Goal: Task Accomplishment & Management: Complete application form

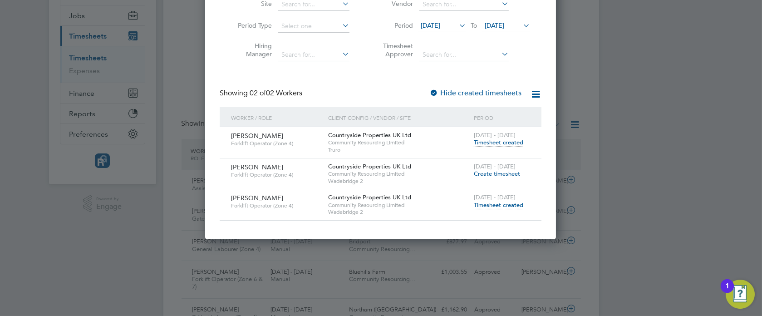
click at [664, 82] on div at bounding box center [381, 158] width 762 height 316
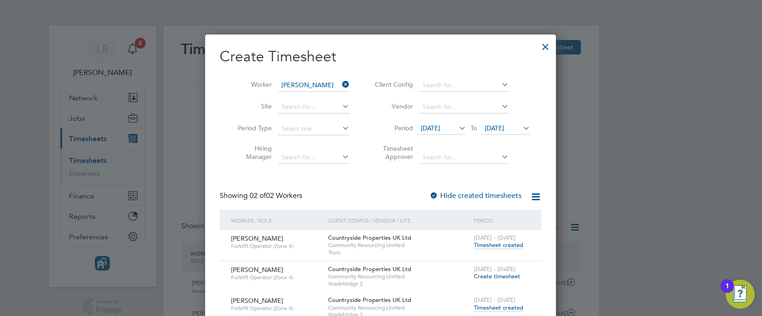
click at [341, 84] on icon at bounding box center [341, 84] width 0 height 13
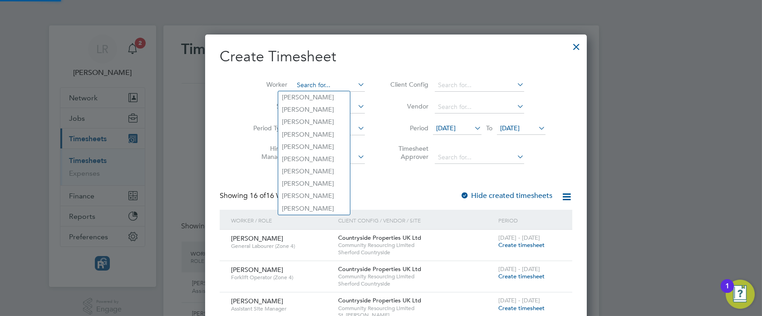
click at [294, 84] on input at bounding box center [329, 85] width 71 height 13
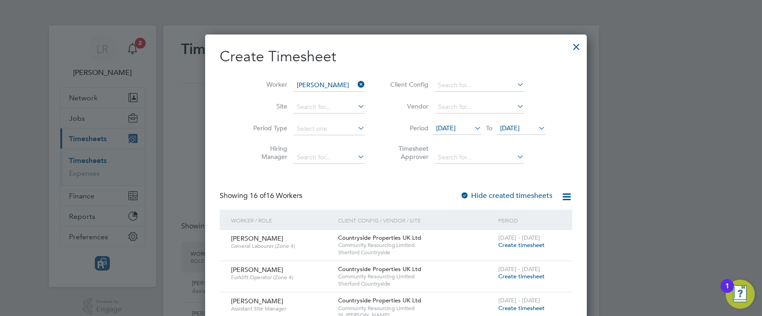
click at [334, 120] on b "[PERSON_NAME]" at bounding box center [360, 122] width 53 height 8
type input "[PERSON_NAME]"
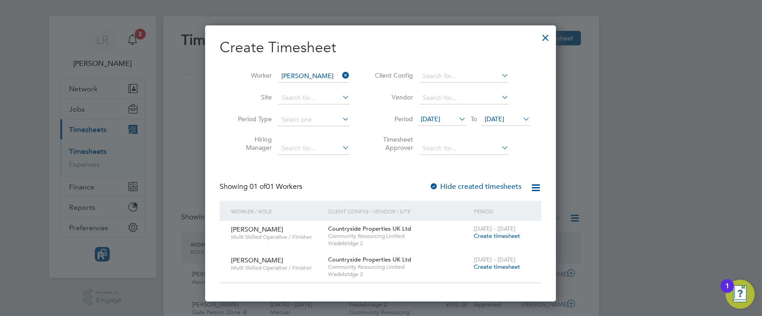
click at [502, 120] on span "[DATE]" at bounding box center [495, 119] width 20 height 8
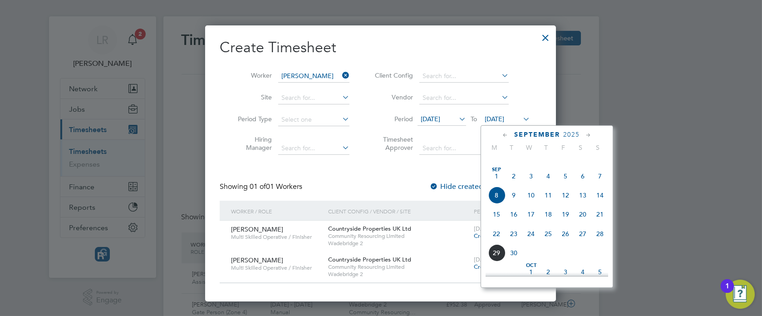
click at [498, 262] on span "29" at bounding box center [496, 252] width 17 height 17
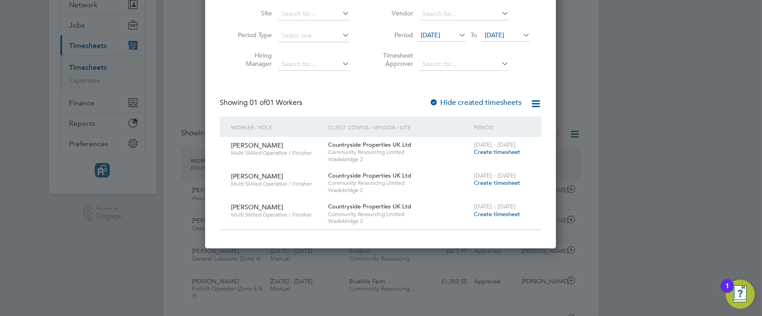
click at [486, 104] on label "Hide created timesheets" at bounding box center [475, 102] width 92 height 9
click at [443, 104] on label "Hide created timesheets" at bounding box center [475, 102] width 92 height 9
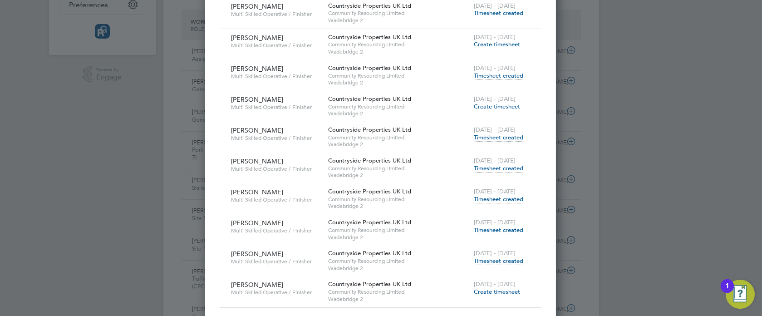
click at [488, 262] on span "Timesheet created" at bounding box center [498, 261] width 49 height 8
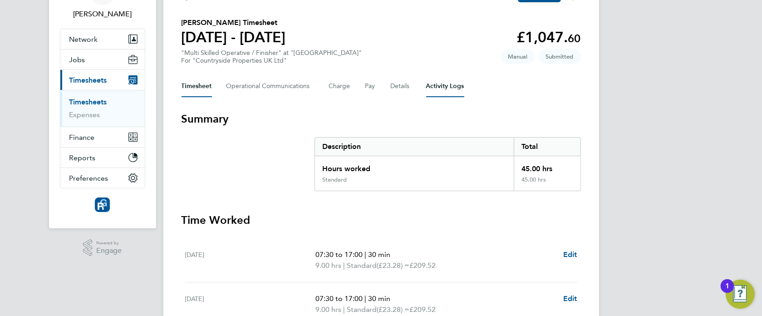
click at [442, 87] on Logs-tab "Activity Logs" at bounding box center [445, 86] width 38 height 22
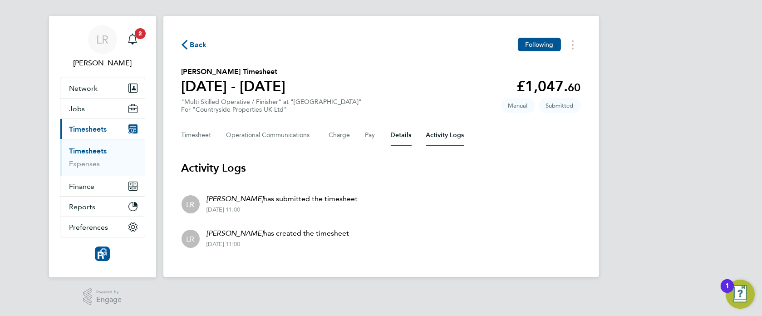
click at [395, 136] on button "Details" at bounding box center [401, 135] width 21 height 22
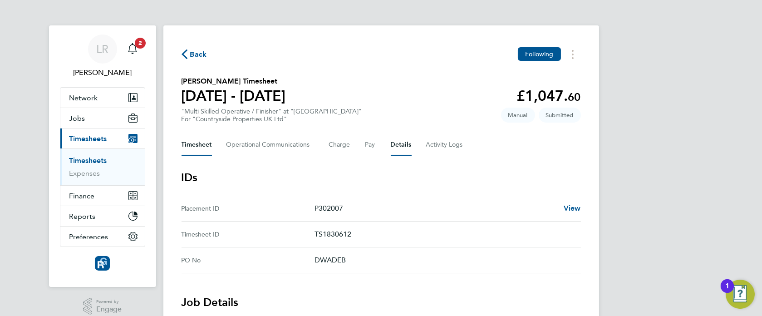
click at [205, 147] on button "Timesheet" at bounding box center [197, 145] width 30 height 22
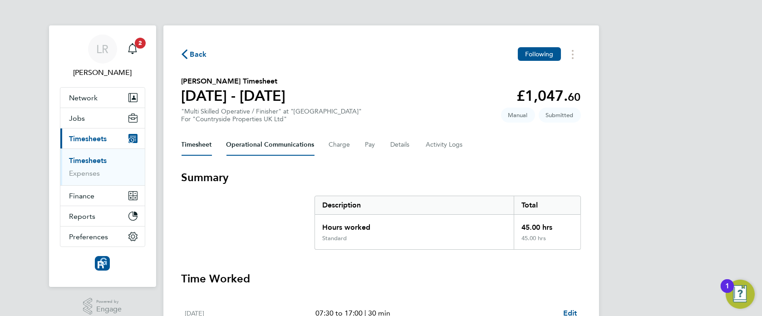
click at [259, 145] on Communications-tab "Operational Communications" at bounding box center [271, 145] width 88 height 22
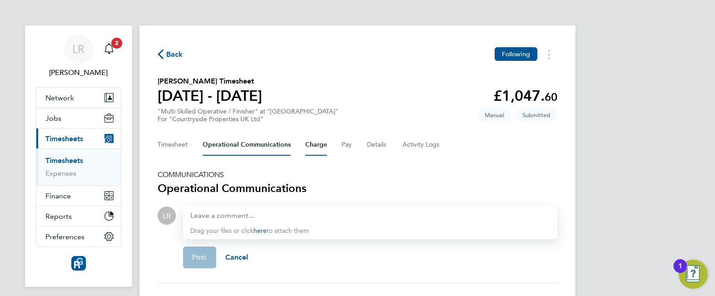
click at [318, 148] on button "Charge" at bounding box center [316, 145] width 22 height 22
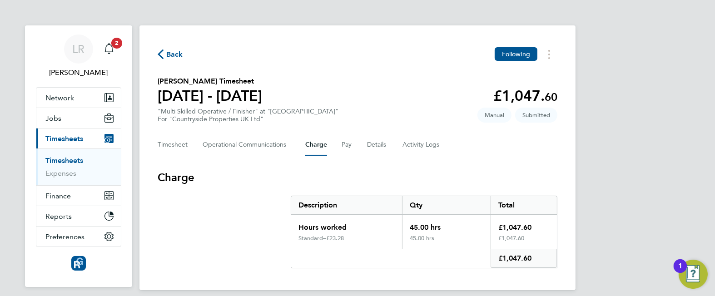
click at [336, 148] on div "Timesheet Operational Communications Charge Pay Details Activity Logs" at bounding box center [358, 145] width 400 height 22
click at [374, 143] on button "Details" at bounding box center [377, 145] width 21 height 22
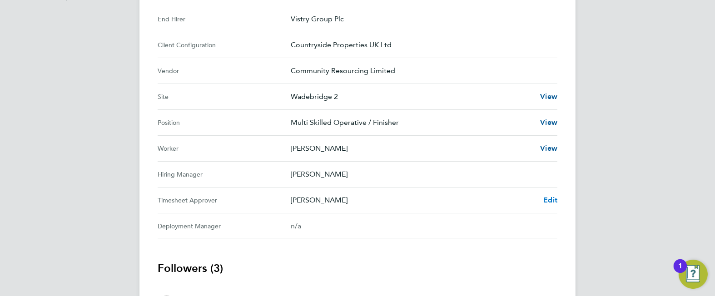
click at [551, 198] on span "Edit" at bounding box center [550, 200] width 14 height 9
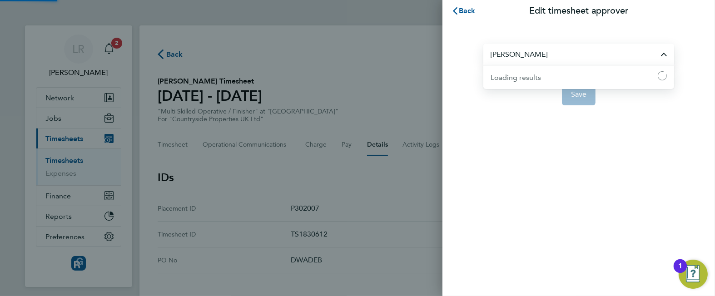
click at [549, 54] on input "[PERSON_NAME]" at bounding box center [578, 54] width 191 height 21
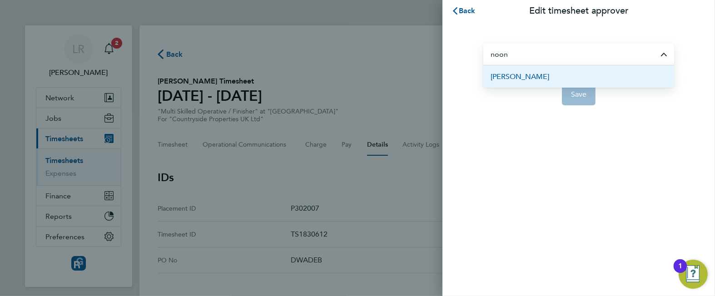
click at [540, 75] on li "[PERSON_NAME]" at bounding box center [578, 76] width 191 height 22
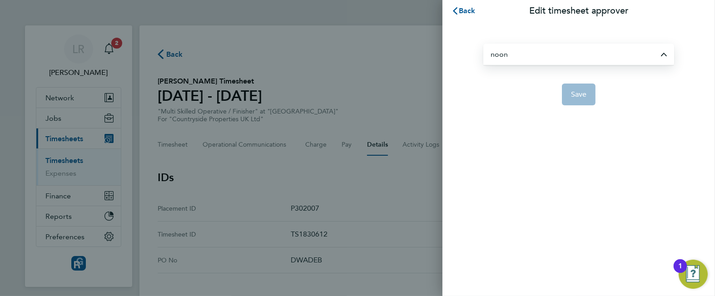
type input "[PERSON_NAME]"
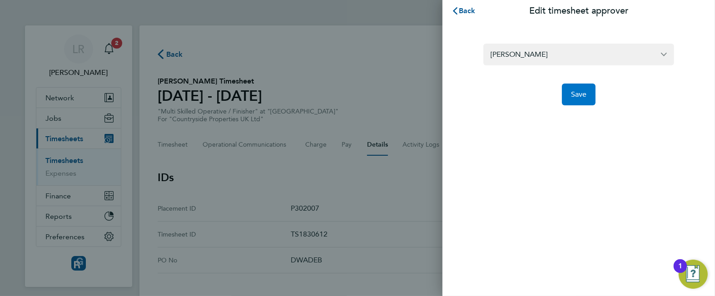
click at [581, 95] on span "Save" at bounding box center [579, 94] width 16 height 9
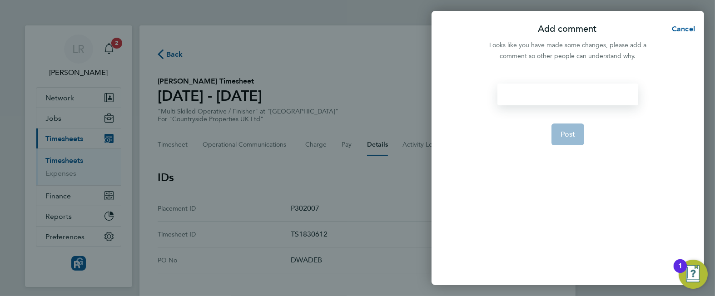
click at [527, 95] on div at bounding box center [567, 95] width 140 height 22
click at [549, 93] on div at bounding box center [567, 95] width 140 height 22
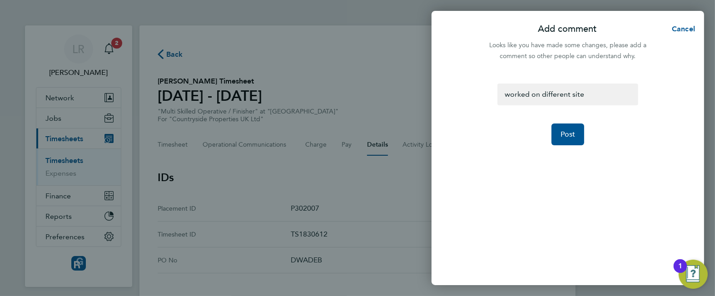
click at [395, 193] on div "Add comment Cancel Looks like you have made some changes, please add a comment …" at bounding box center [357, 148] width 715 height 296
click at [569, 132] on span "Post" at bounding box center [567, 134] width 15 height 9
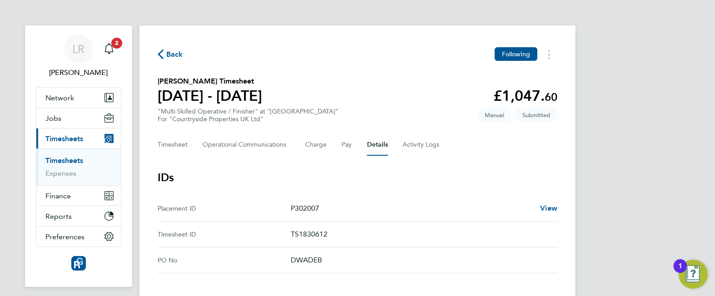
click at [166, 54] on span "Back" at bounding box center [174, 54] width 17 height 11
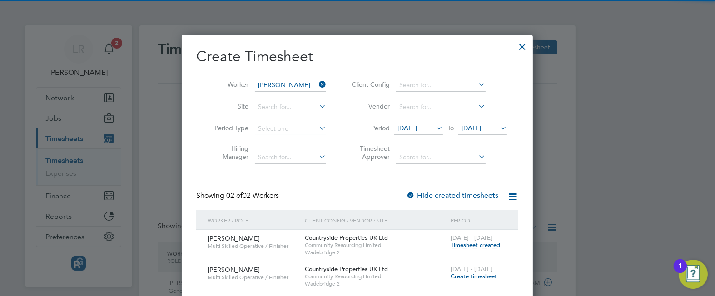
scroll to position [23, 79]
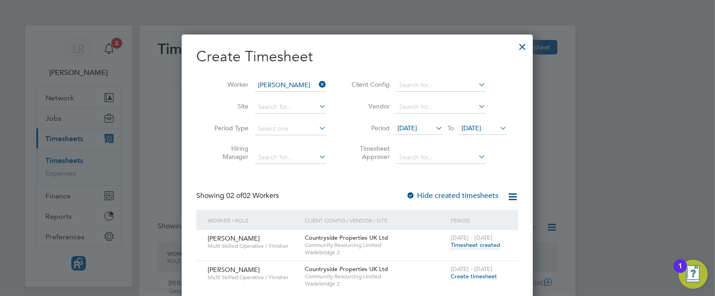
click at [518, 49] on div at bounding box center [522, 44] width 16 height 16
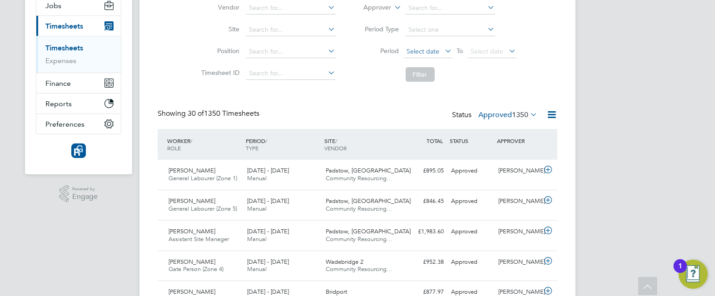
click at [440, 50] on span "Select date" at bounding box center [428, 52] width 49 height 12
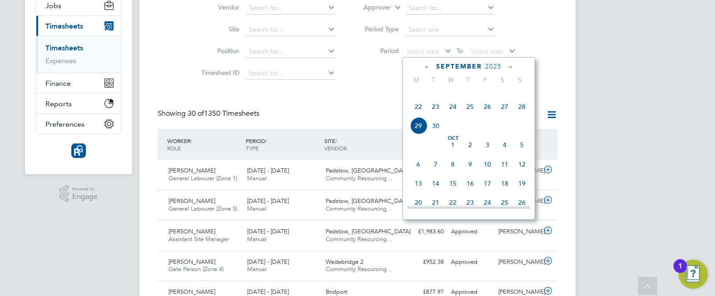
click at [416, 115] on span "22" at bounding box center [418, 106] width 17 height 17
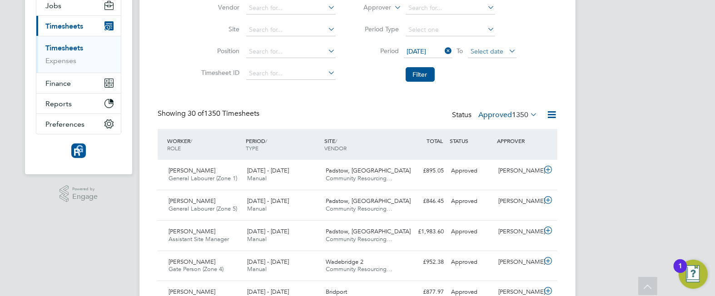
click at [492, 50] on span "Select date" at bounding box center [487, 51] width 33 height 8
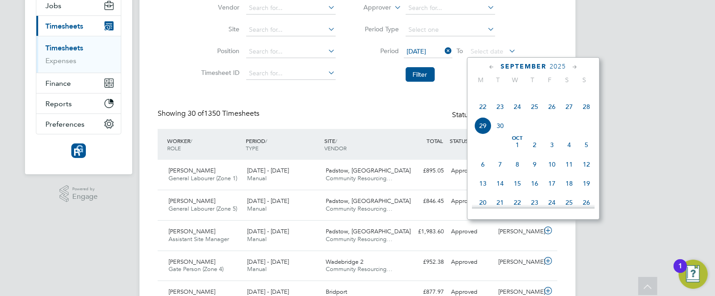
click at [588, 115] on span "28" at bounding box center [585, 106] width 17 height 17
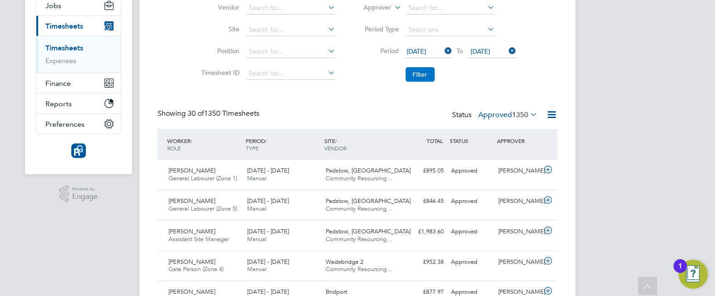
click at [418, 79] on button "Filter" at bounding box center [419, 74] width 29 height 15
click at [498, 112] on label "Approved 9" at bounding box center [513, 114] width 47 height 9
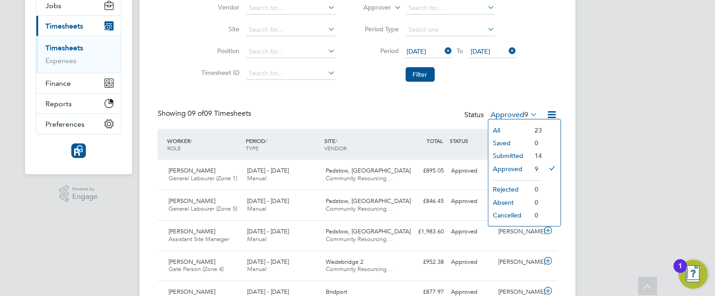
click at [570, 110] on div "Timesheets New Timesheet Timesheets I Follow All Timesheets Client Config Vendo…" at bounding box center [357, 186] width 436 height 546
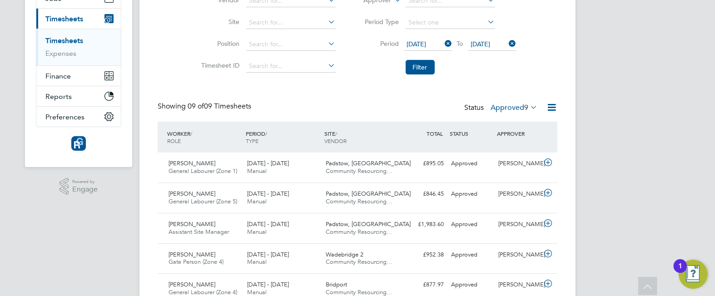
click at [492, 111] on label "Approved 9" at bounding box center [513, 107] width 47 height 9
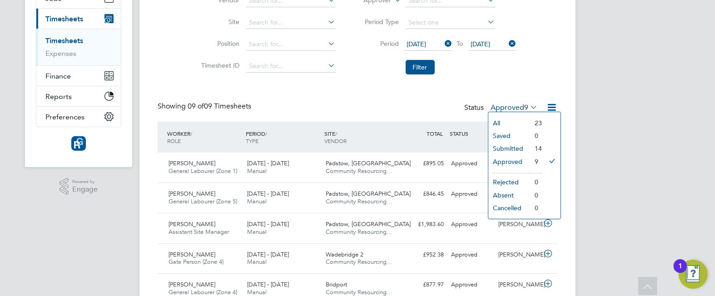
click at [503, 143] on li "Submitted" at bounding box center [509, 148] width 42 height 13
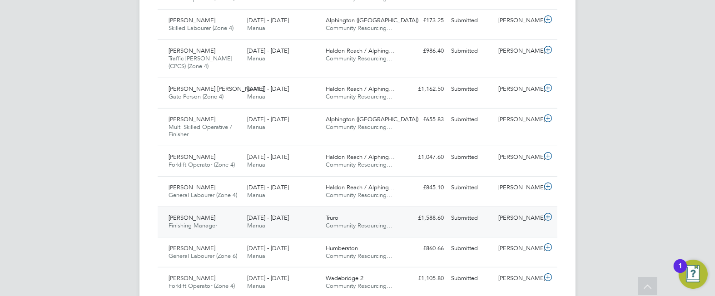
click at [316, 207] on div "[PERSON_NAME] Finishing Manager [DATE] - [DATE] [DATE] - [DATE] Manual Truro Co…" at bounding box center [358, 222] width 400 height 30
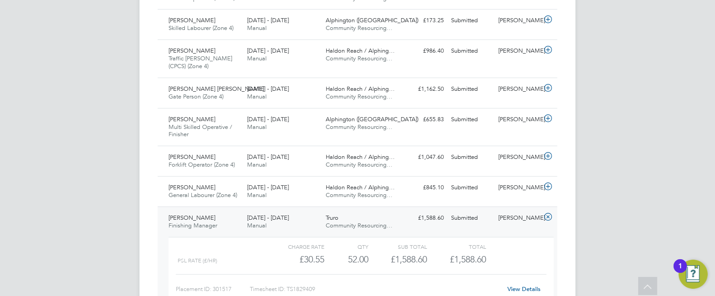
click at [315, 221] on div "[DATE] - [DATE] Manual" at bounding box center [282, 222] width 79 height 23
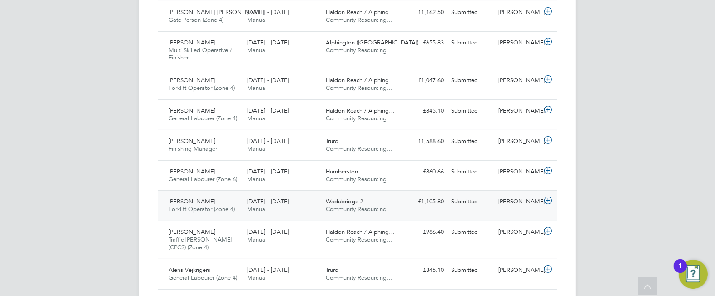
click at [301, 204] on div "[DATE] - [DATE] Manual" at bounding box center [282, 205] width 79 height 23
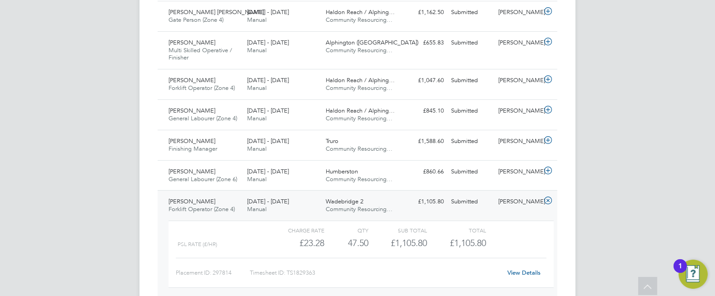
click at [311, 207] on div "[DATE] - [DATE] Manual" at bounding box center [282, 205] width 79 height 23
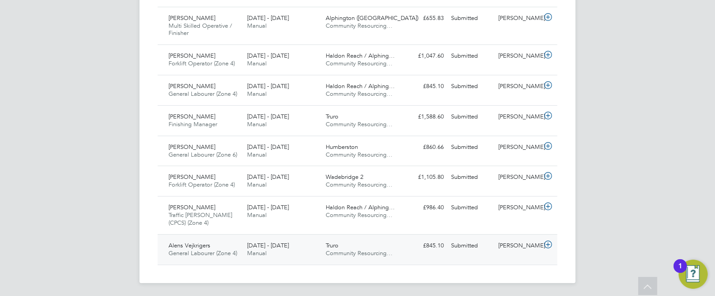
click at [305, 238] on div "[DATE] - [DATE] Manual" at bounding box center [282, 249] width 79 height 23
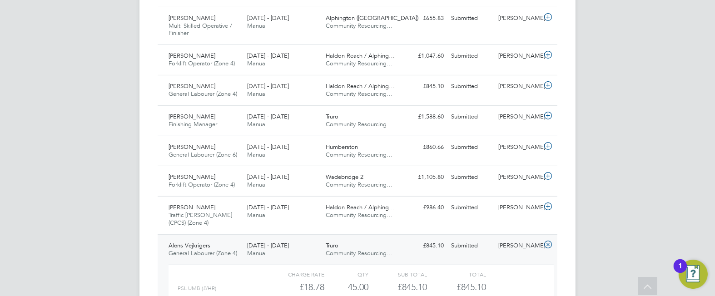
scroll to position [481, 0]
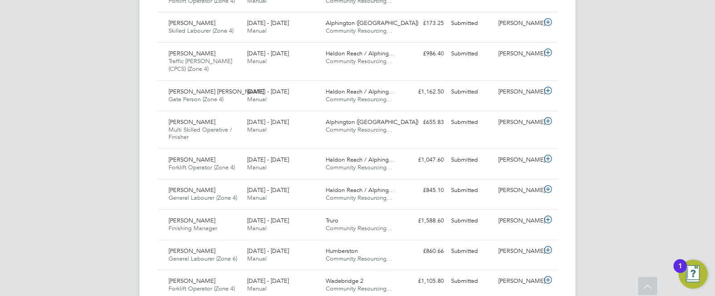
scroll to position [0, 0]
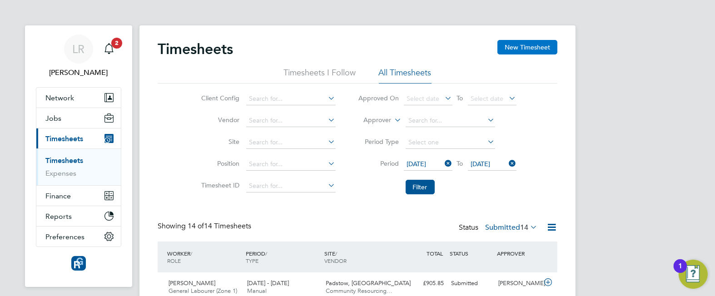
click at [520, 45] on button "New Timesheet" at bounding box center [527, 47] width 60 height 15
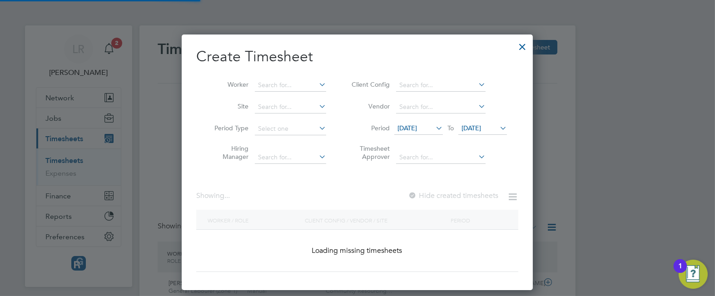
scroll to position [650, 351]
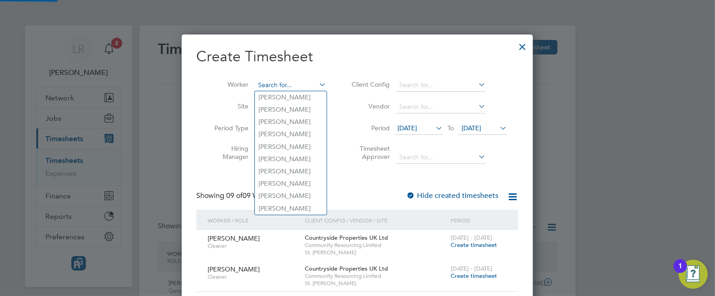
click at [258, 86] on input at bounding box center [290, 85] width 71 height 13
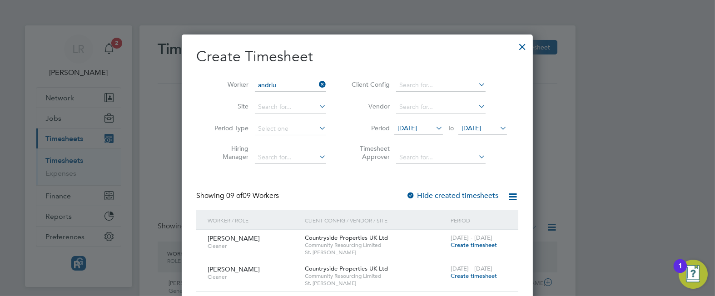
click at [267, 97] on b "Andriu" at bounding box center [268, 98] width 20 height 8
type input "[PERSON_NAME]"
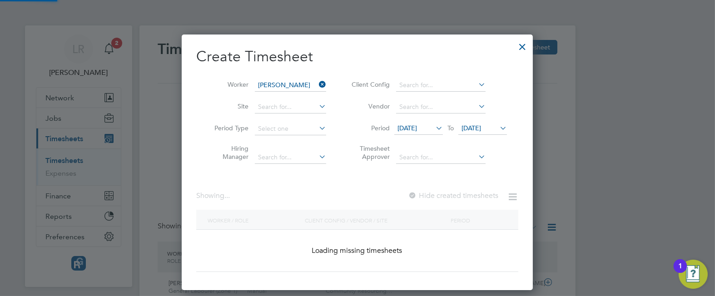
scroll to position [245, 351]
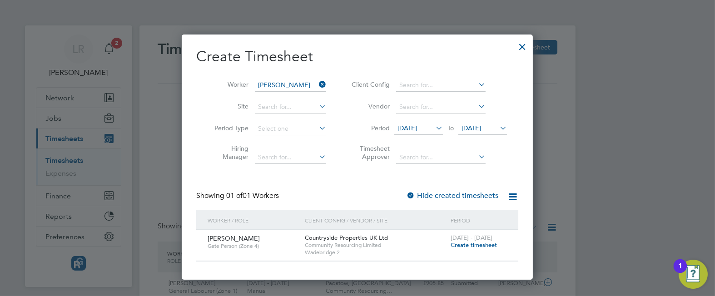
click at [468, 243] on span "Create timesheet" at bounding box center [473, 245] width 46 height 8
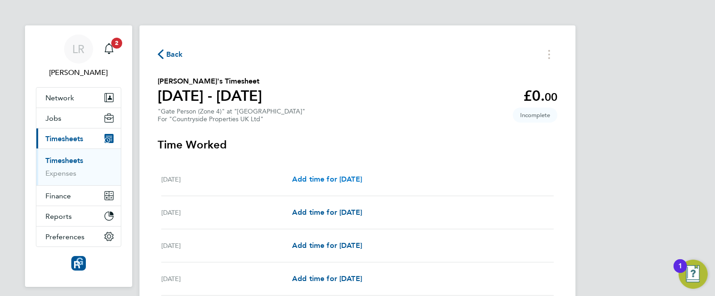
click at [319, 179] on span "Add time for [DATE]" at bounding box center [327, 179] width 70 height 9
select select "30"
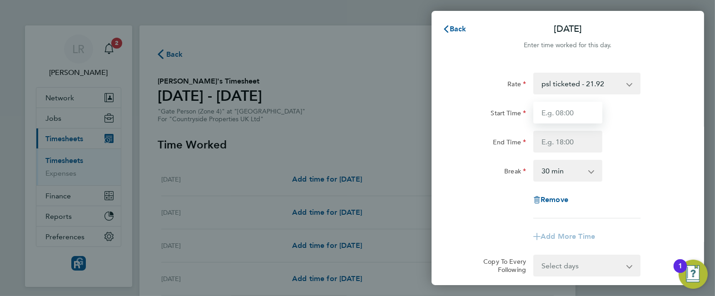
click at [544, 106] on input "Start Time" at bounding box center [567, 113] width 69 height 22
type input "07:30"
type input "17:00"
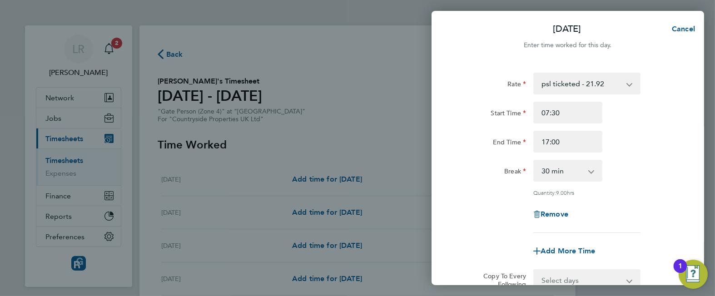
click at [458, 178] on div "Break" at bounding box center [491, 169] width 69 height 18
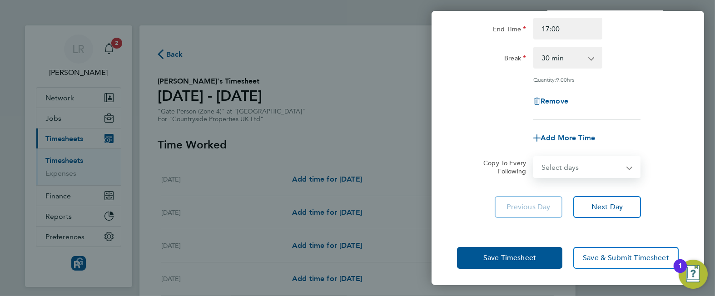
click at [623, 163] on select "Select days Day Weekday (Mon-Fri) Weekend (Sat-Sun) [DATE] [DATE] [DATE] [DATE]…" at bounding box center [581, 167] width 95 height 20
select select "WEEKDAY"
click at [534, 157] on select "Select days Day Weekday (Mon-Fri) Weekend (Sat-Sun) [DATE] [DATE] [DATE] [DATE]…" at bounding box center [581, 167] width 95 height 20
select select "[DATE]"
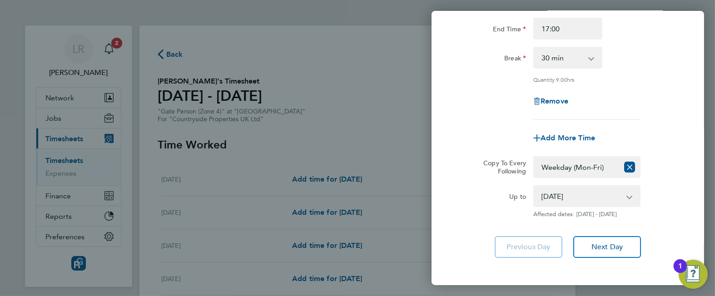
click at [488, 192] on div "Up to" at bounding box center [491, 194] width 69 height 18
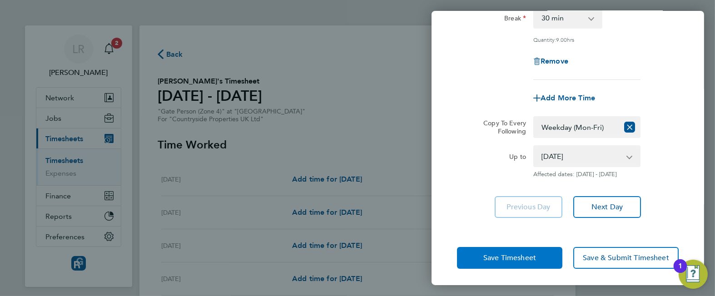
click at [507, 253] on span "Save Timesheet" at bounding box center [509, 257] width 53 height 9
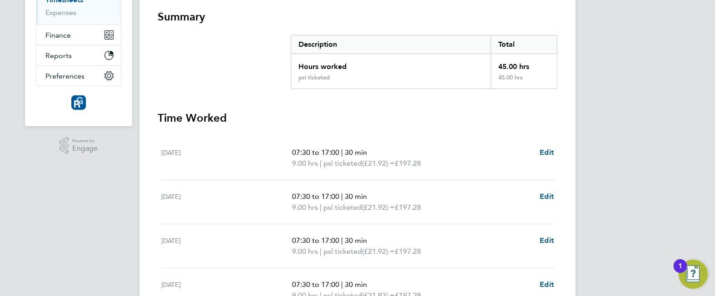
scroll to position [365, 0]
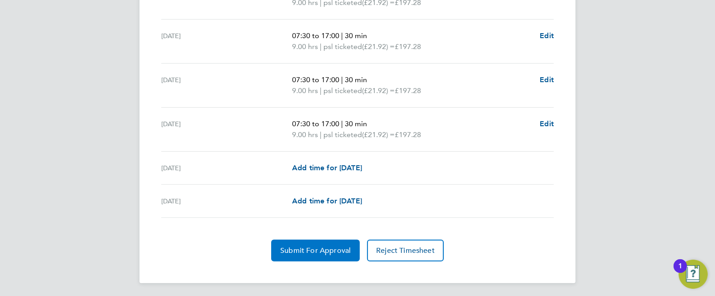
click at [303, 248] on span "Submit For Approval" at bounding box center [315, 250] width 70 height 9
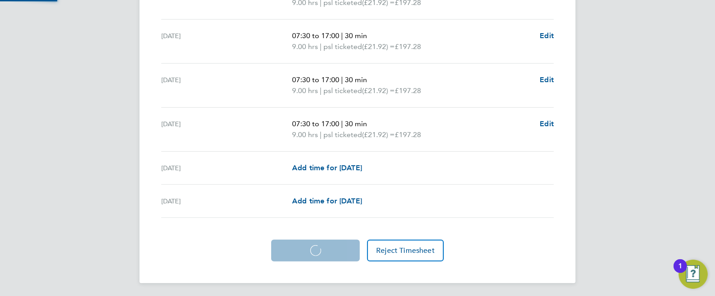
scroll to position [365, 0]
